Goal: Register for event/course: Sign up to attend an event or enroll in a course

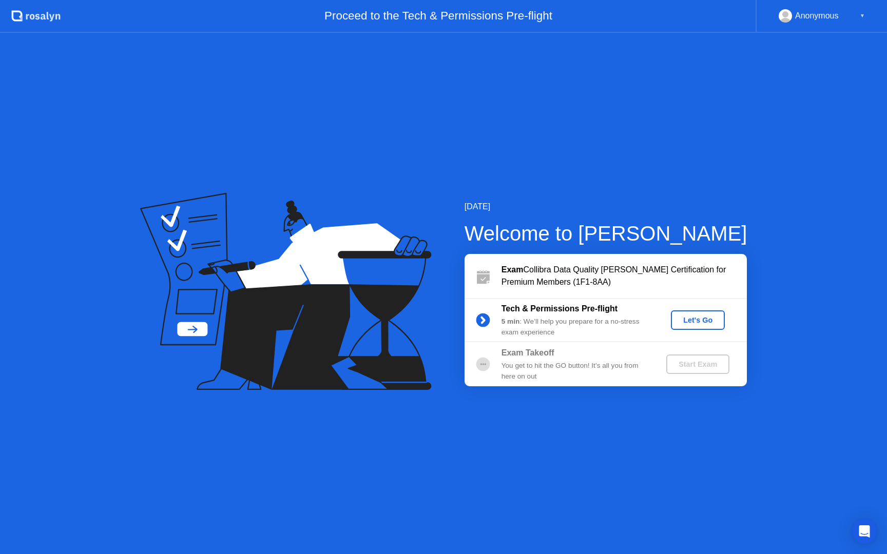
click at [689, 324] on div "Let's Go" at bounding box center [698, 320] width 46 height 8
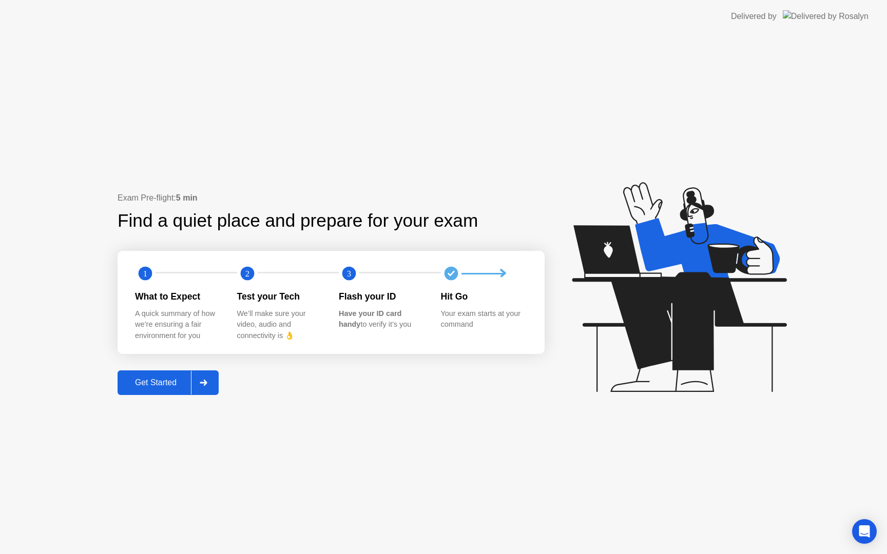
click at [203, 386] on div at bounding box center [203, 383] width 25 height 24
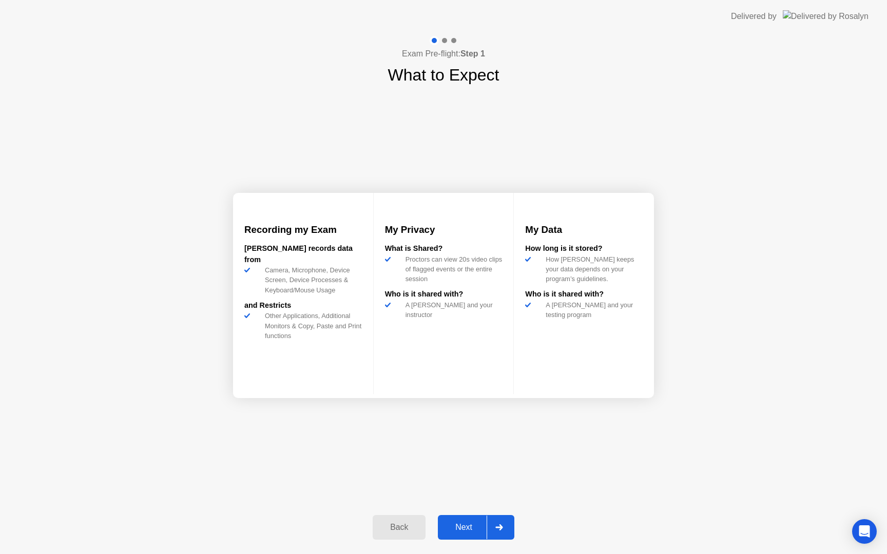
click at [498, 533] on div at bounding box center [499, 528] width 25 height 24
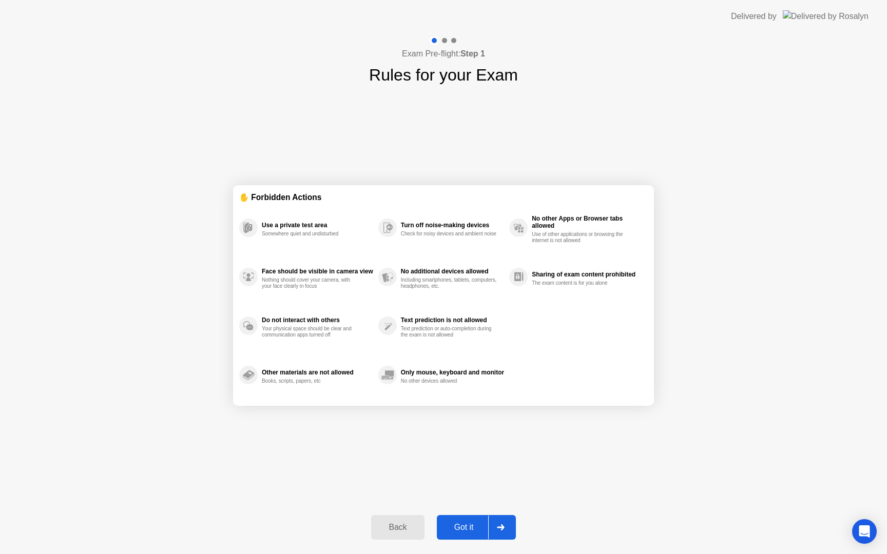
click at [498, 531] on div at bounding box center [500, 528] width 25 height 24
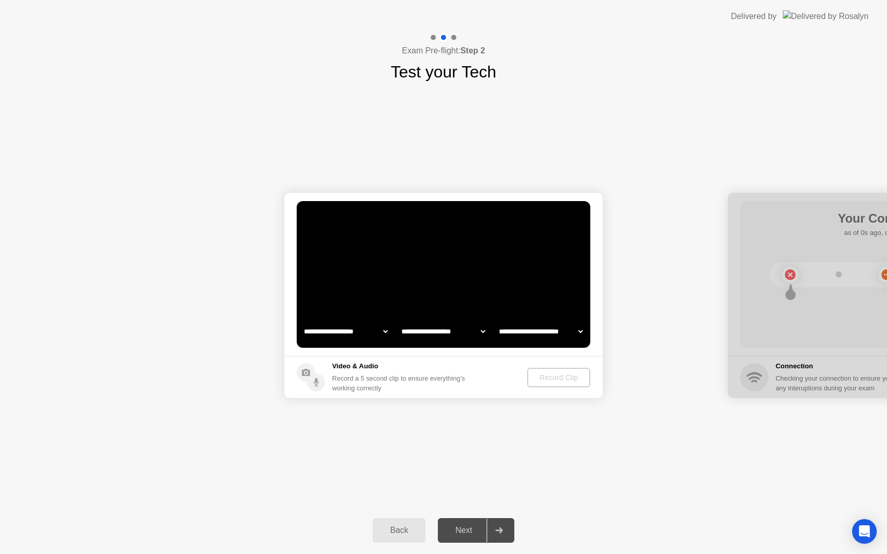
select select "**********"
select select "*******"
click at [554, 376] on div "Record Clip" at bounding box center [559, 378] width 55 height 8
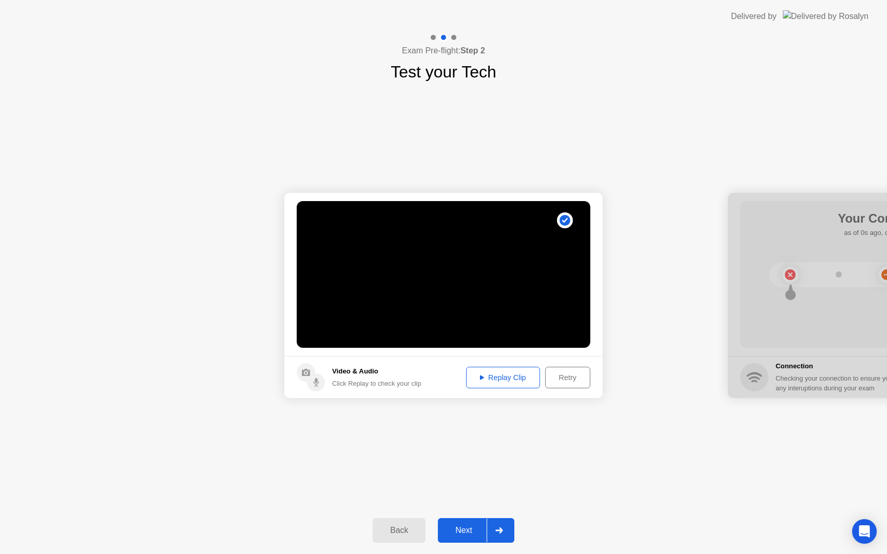
click at [519, 381] on div "Replay Clip" at bounding box center [503, 378] width 67 height 8
click at [498, 526] on div at bounding box center [499, 531] width 25 height 24
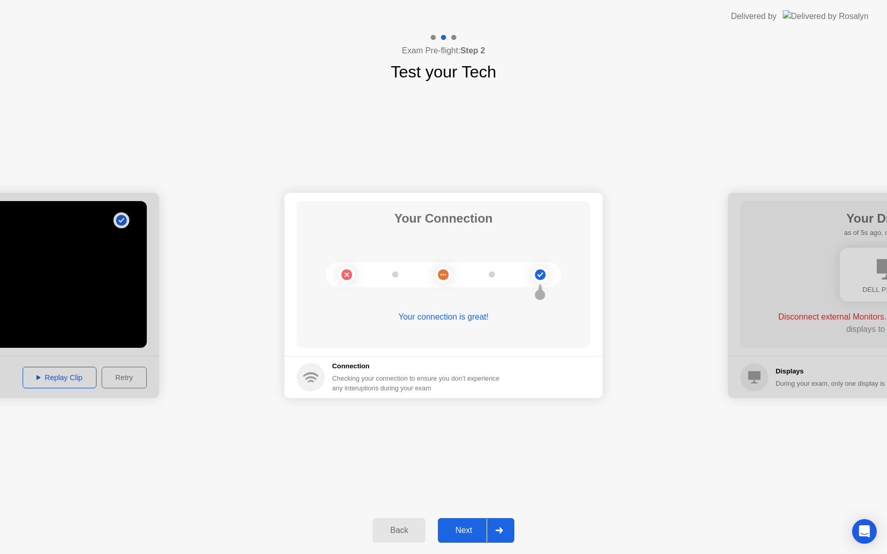
click at [471, 532] on div "Next" at bounding box center [464, 530] width 46 height 9
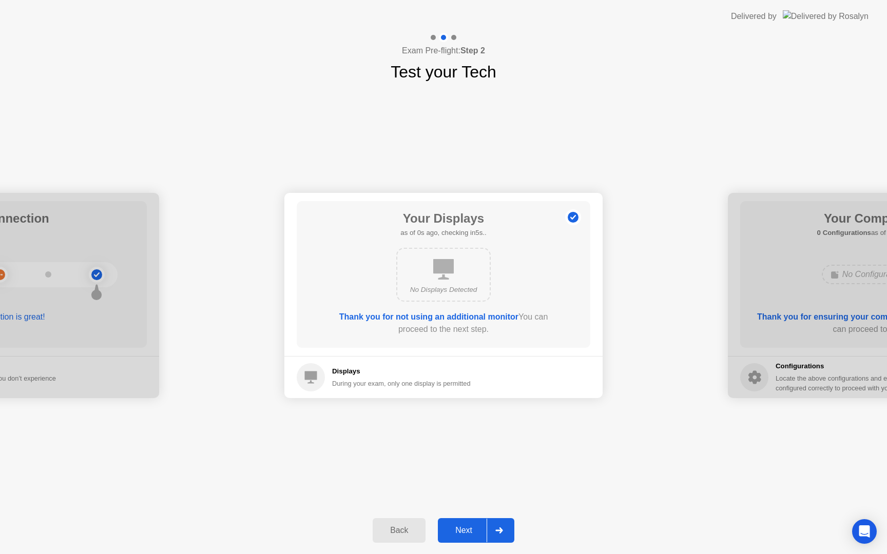
click at [472, 527] on div "Next" at bounding box center [464, 530] width 46 height 9
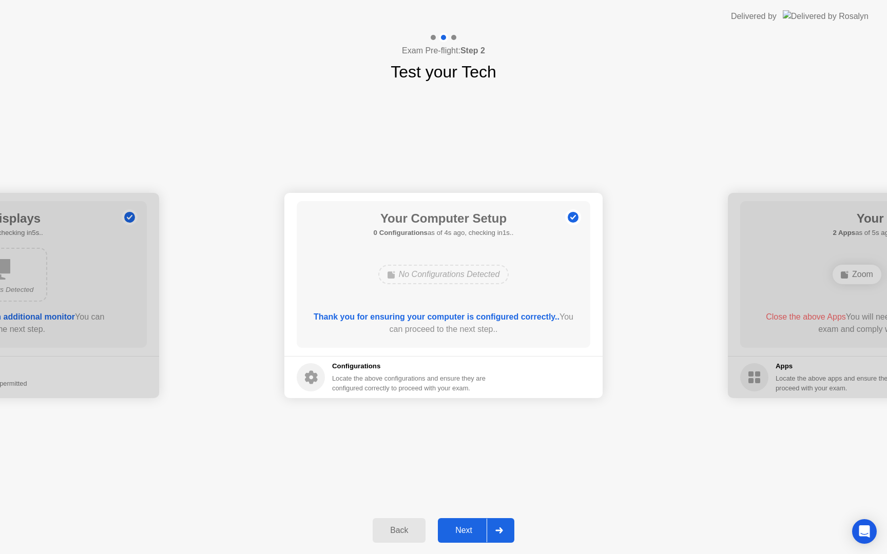
click at [472, 527] on div "Next" at bounding box center [464, 530] width 46 height 9
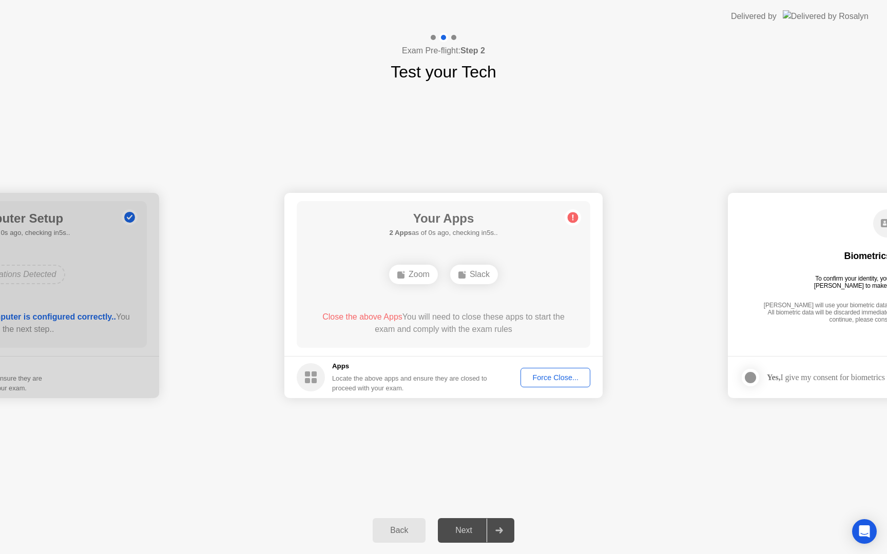
click at [419, 446] on div "**********" at bounding box center [443, 295] width 887 height 423
click at [331, 508] on div "Back Next" at bounding box center [443, 530] width 887 height 47
click at [410, 449] on div "**********" at bounding box center [443, 295] width 887 height 423
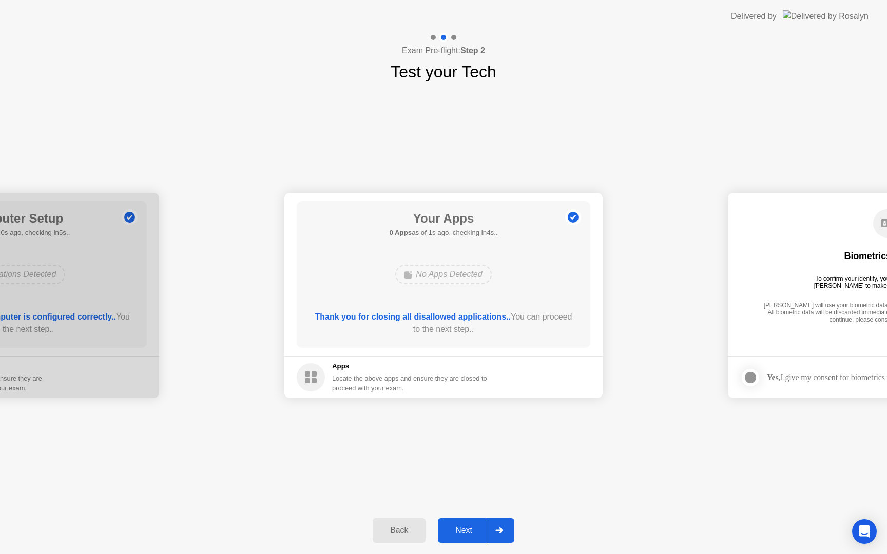
click at [472, 533] on div "Next" at bounding box center [464, 530] width 46 height 9
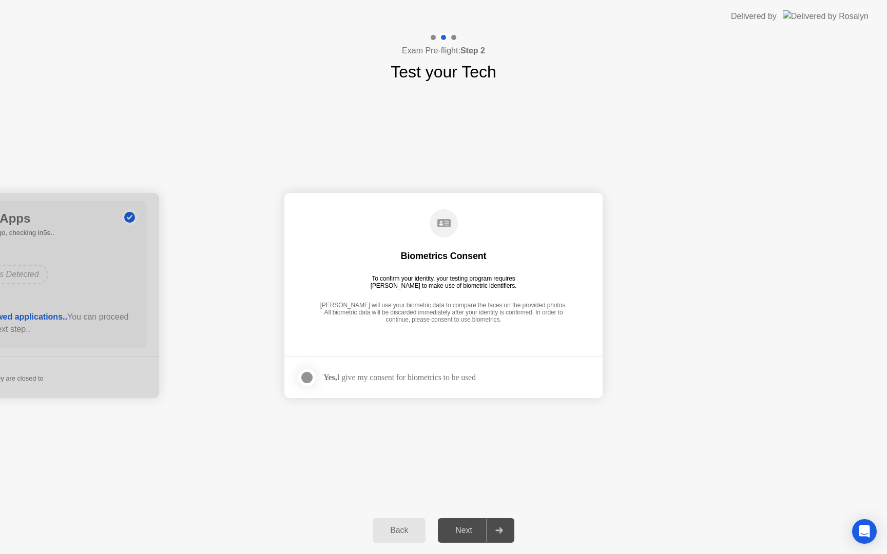
click at [353, 375] on div "Yes, I give my consent for biometrics to be used" at bounding box center [399, 378] width 152 height 10
click at [307, 376] on div at bounding box center [307, 378] width 12 height 12
click at [471, 533] on div "Next" at bounding box center [464, 530] width 46 height 9
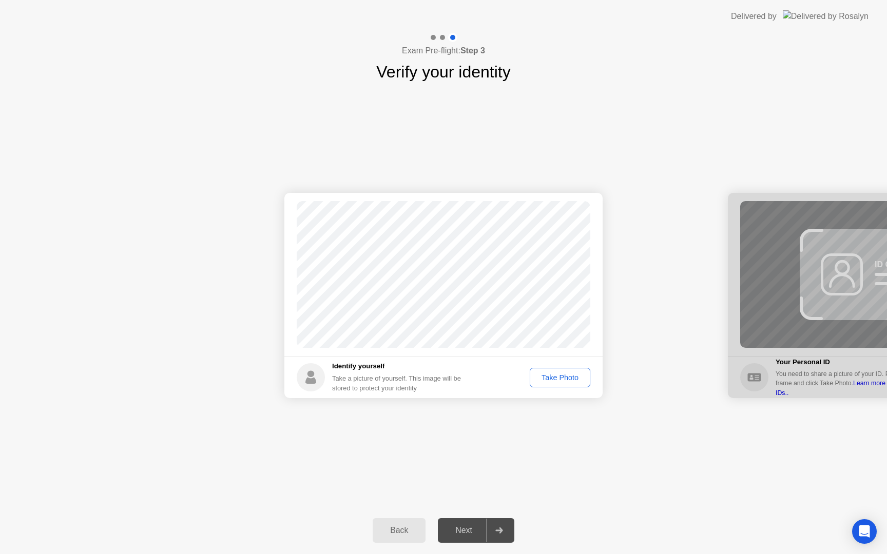
click at [553, 379] on div "Take Photo" at bounding box center [559, 378] width 53 height 8
click at [471, 531] on div "Next" at bounding box center [464, 530] width 46 height 9
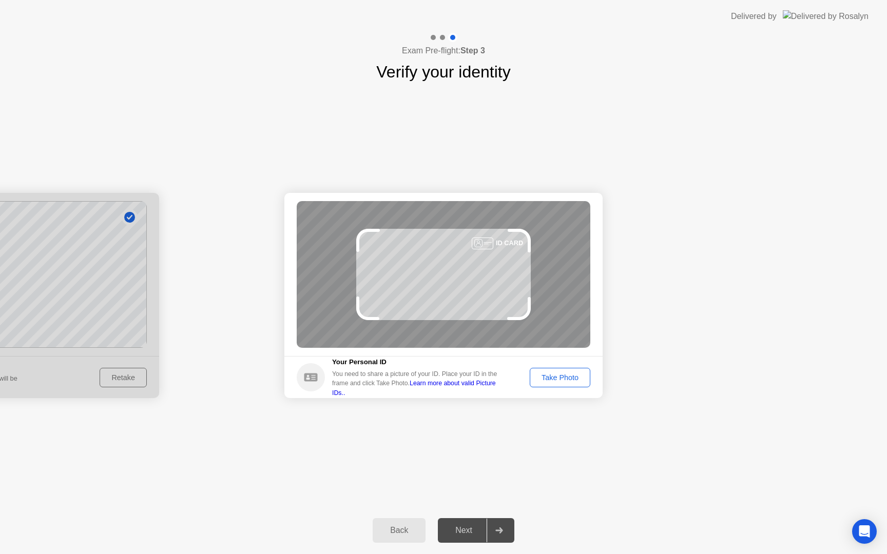
click at [551, 374] on div "Take Photo" at bounding box center [559, 378] width 53 height 8
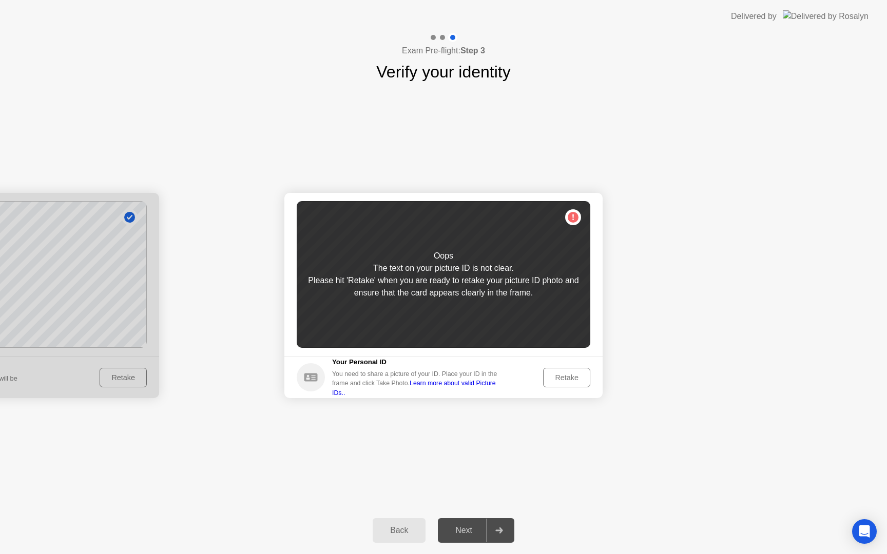
click at [555, 379] on div "Retake" at bounding box center [567, 378] width 40 height 8
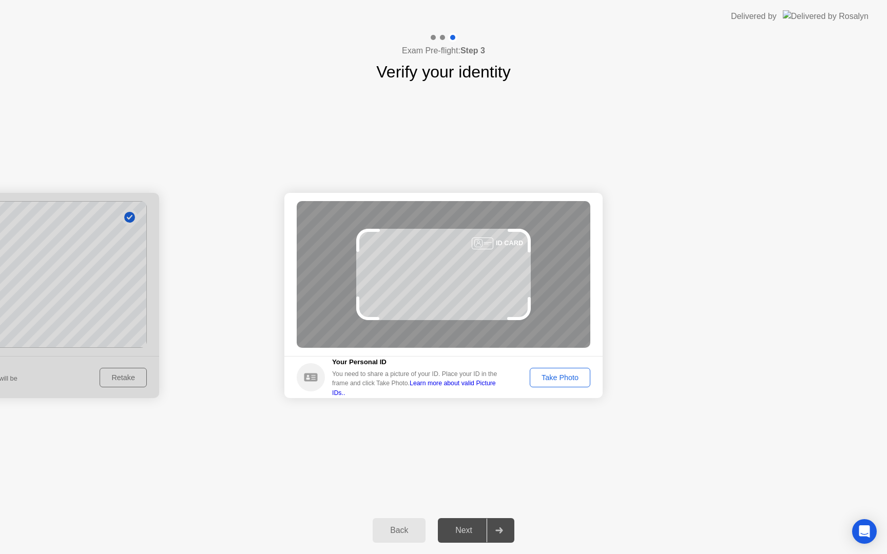
click at [555, 379] on div "Take Photo" at bounding box center [559, 378] width 53 height 8
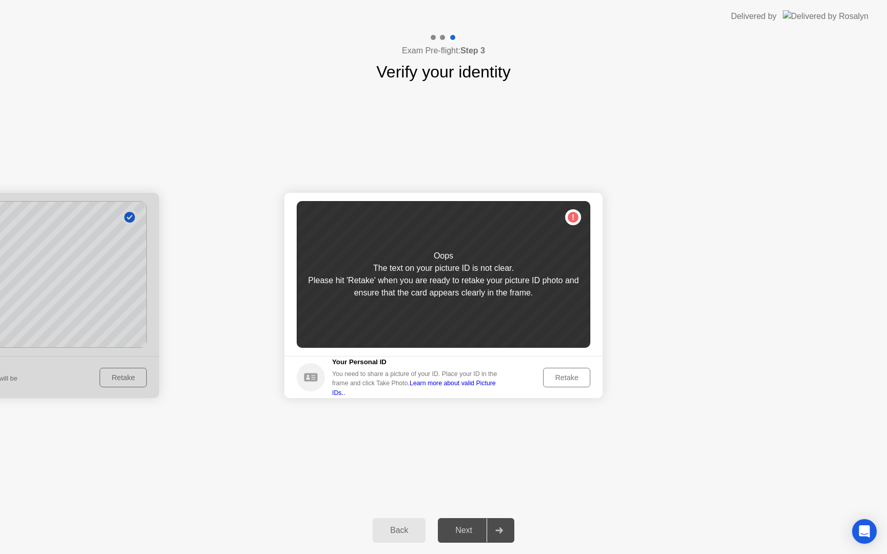
click at [555, 379] on div "Retake" at bounding box center [567, 378] width 40 height 8
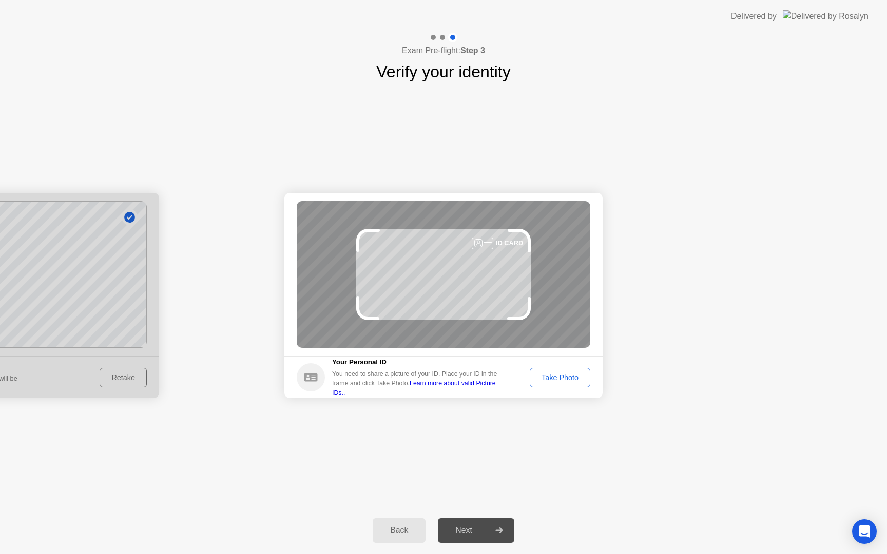
click at [555, 379] on div "Take Photo" at bounding box center [559, 378] width 53 height 8
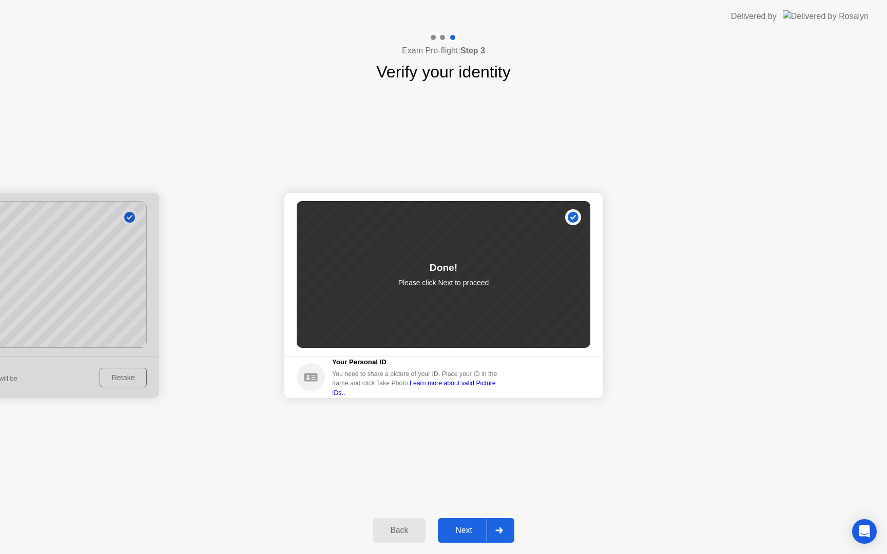
click at [473, 533] on div "Next" at bounding box center [464, 530] width 46 height 9
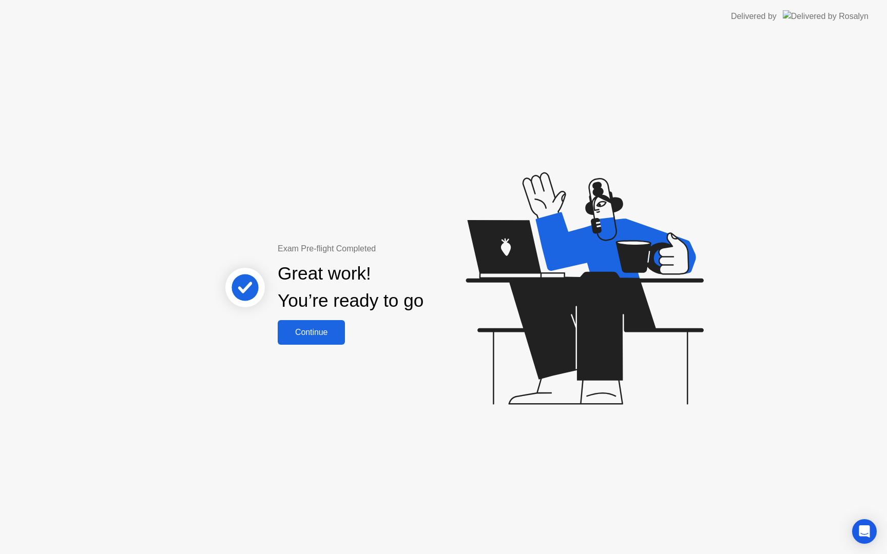
click at [312, 329] on div "Continue" at bounding box center [311, 332] width 61 height 9
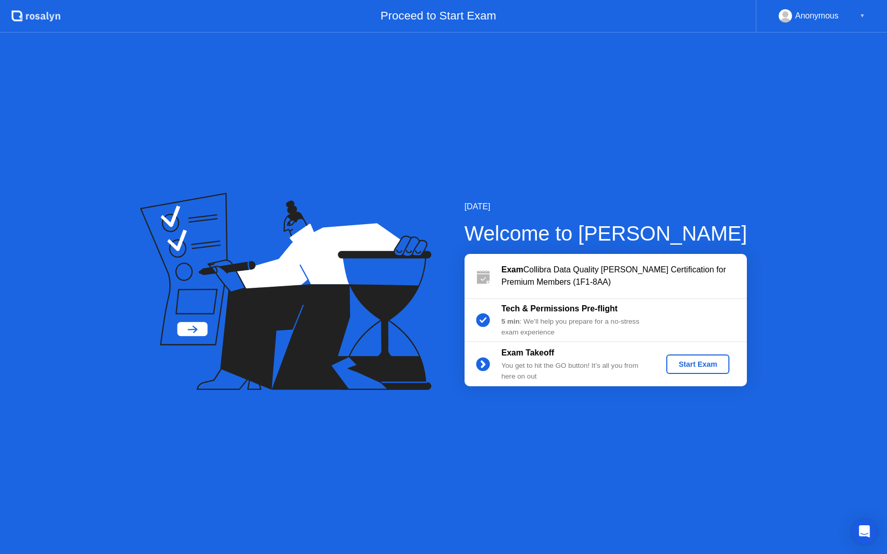
click at [686, 369] on div "Start Exam" at bounding box center [697, 364] width 55 height 8
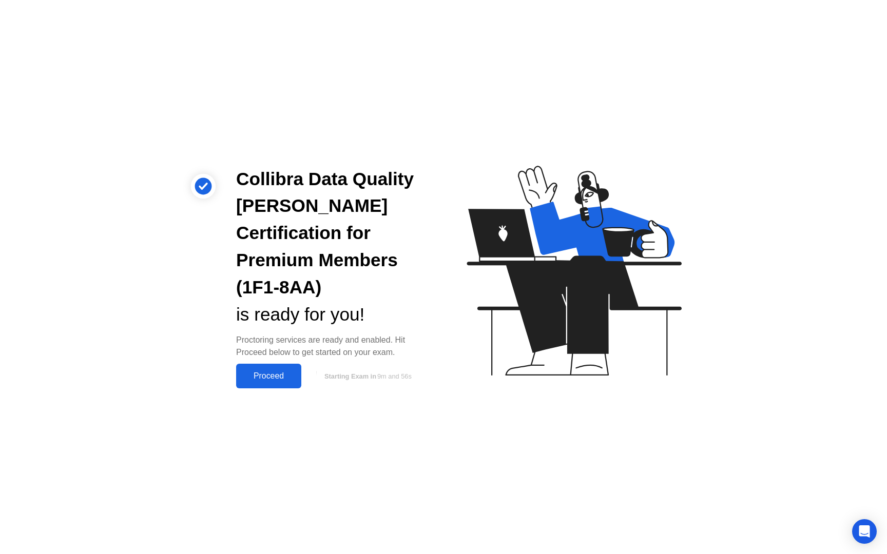
click at [268, 372] on div "Proceed" at bounding box center [268, 376] width 59 height 9
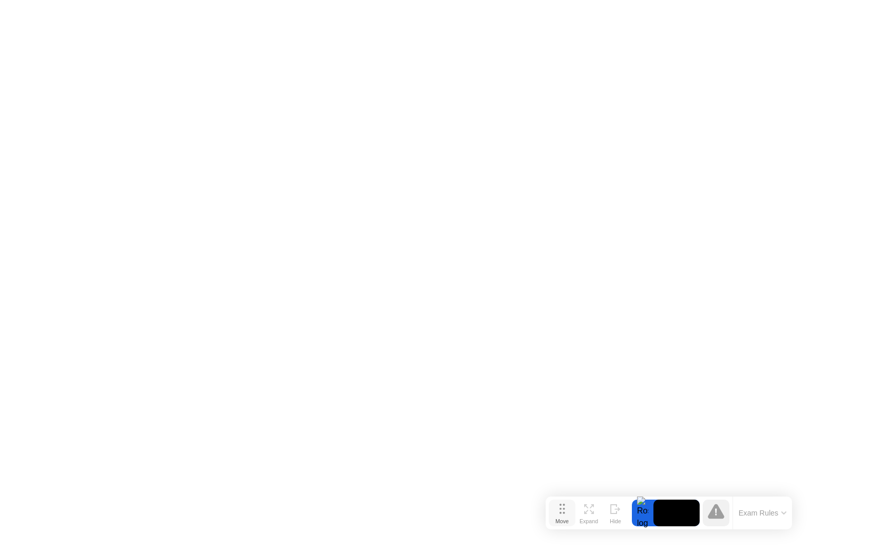
drag, startPoint x: 334, startPoint y: 535, endPoint x: 549, endPoint y: 520, distance: 215.6
click at [560, 514] on icon at bounding box center [563, 509] width 6 height 10
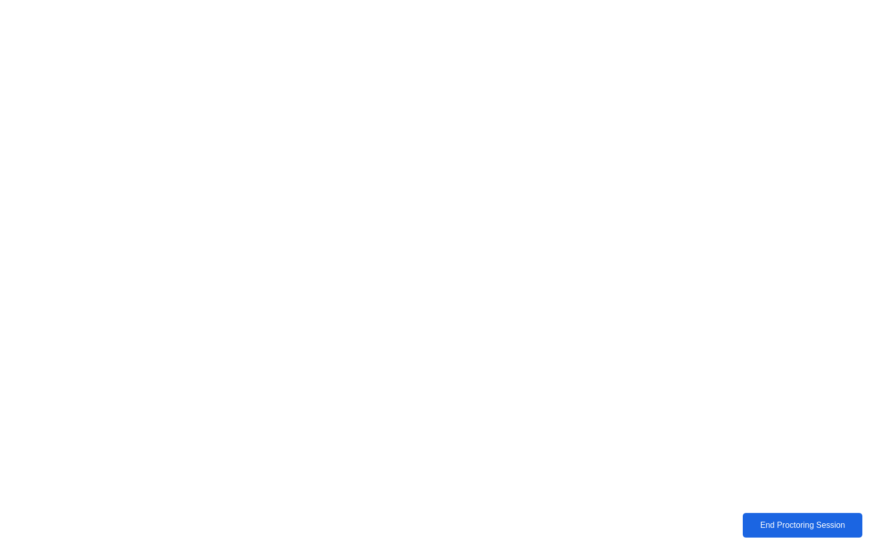
click at [804, 527] on div "End Proctoring Session" at bounding box center [802, 525] width 113 height 9
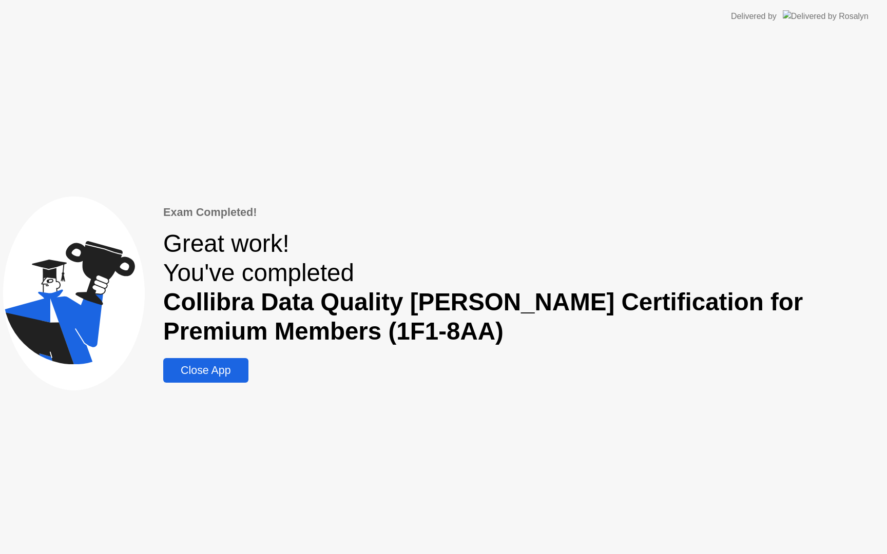
click at [197, 377] on div "Close App" at bounding box center [205, 370] width 79 height 13
